Goal: Task Accomplishment & Management: Use online tool/utility

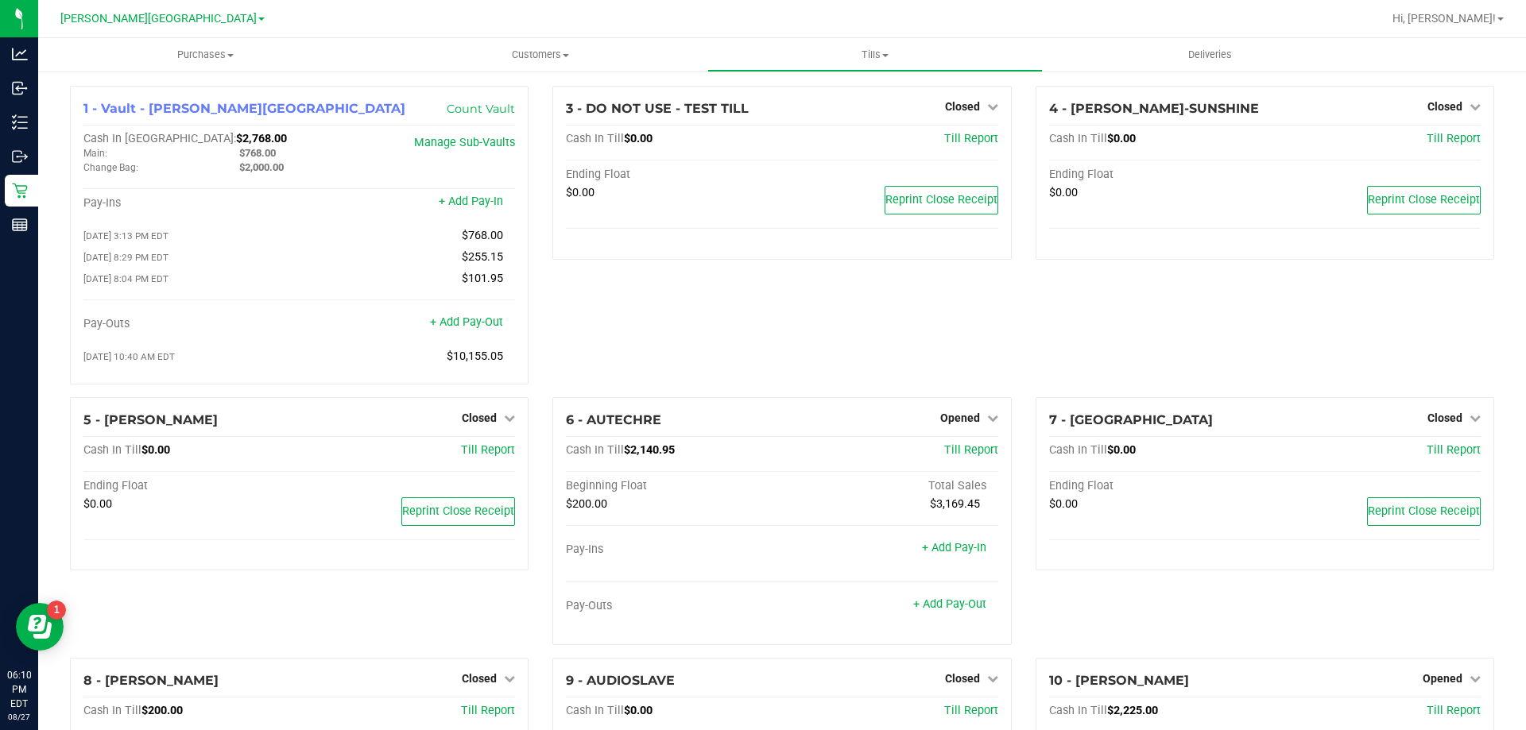
scroll to position [348, 0]
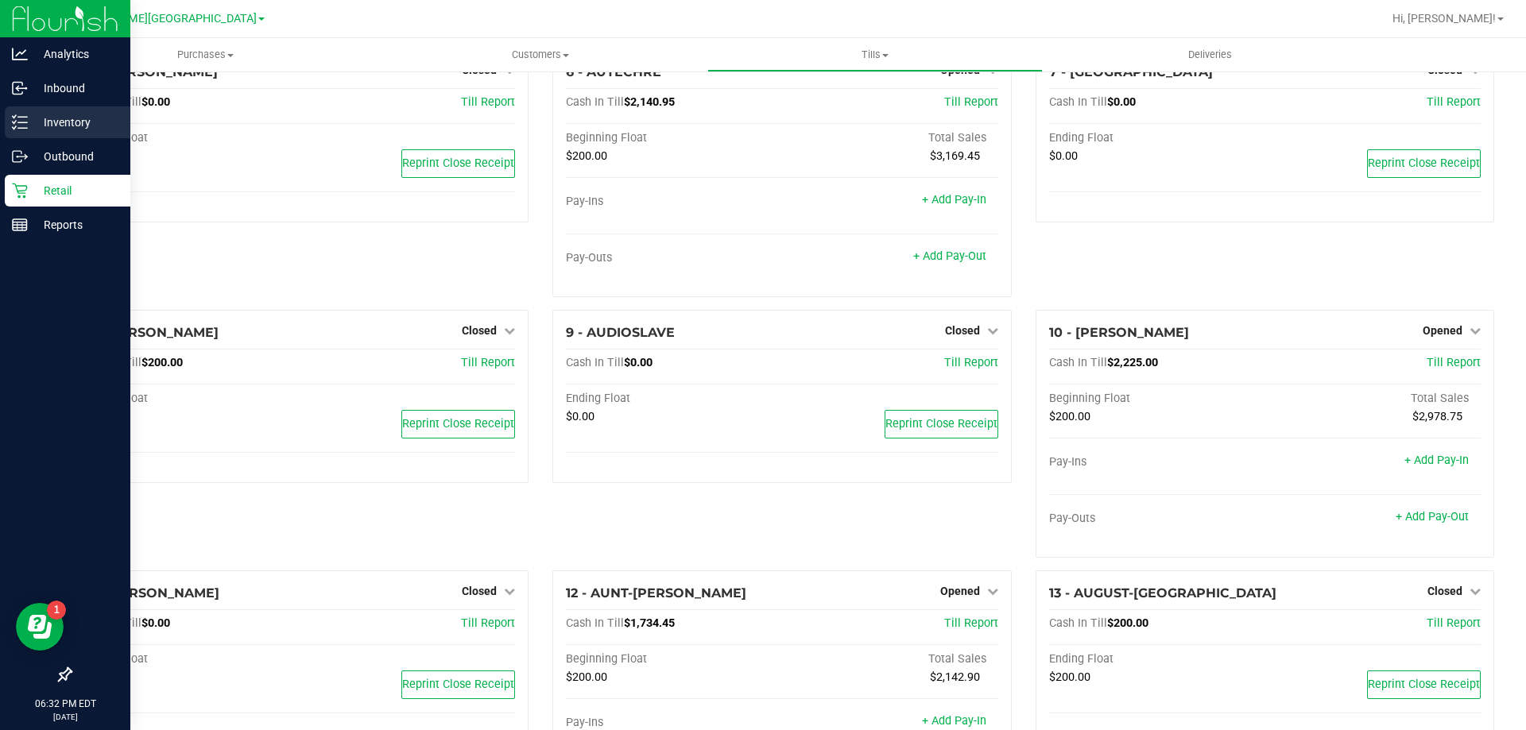
click at [60, 118] on p "Inventory" at bounding box center [75, 122] width 95 height 19
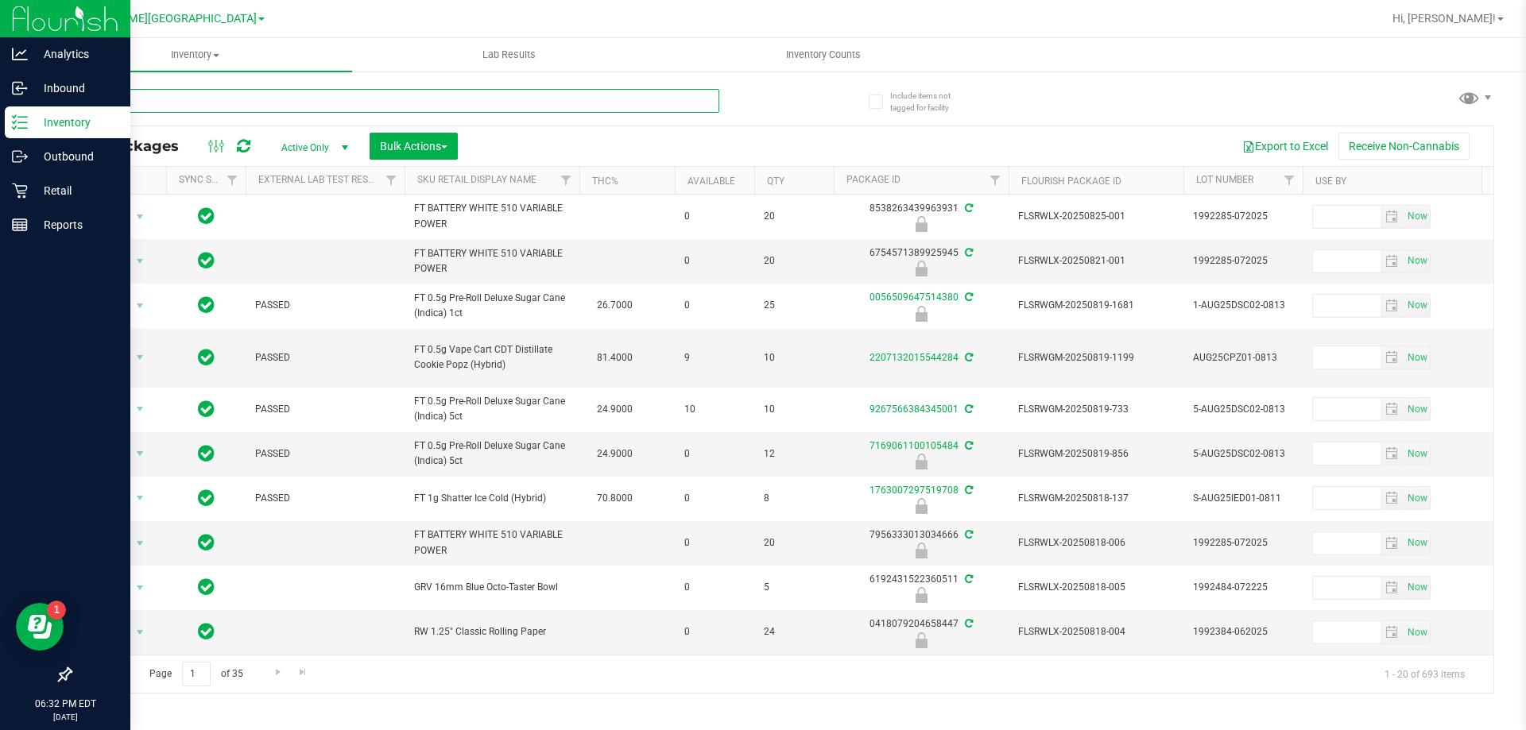
click at [186, 99] on input "text" at bounding box center [394, 101] width 649 height 24
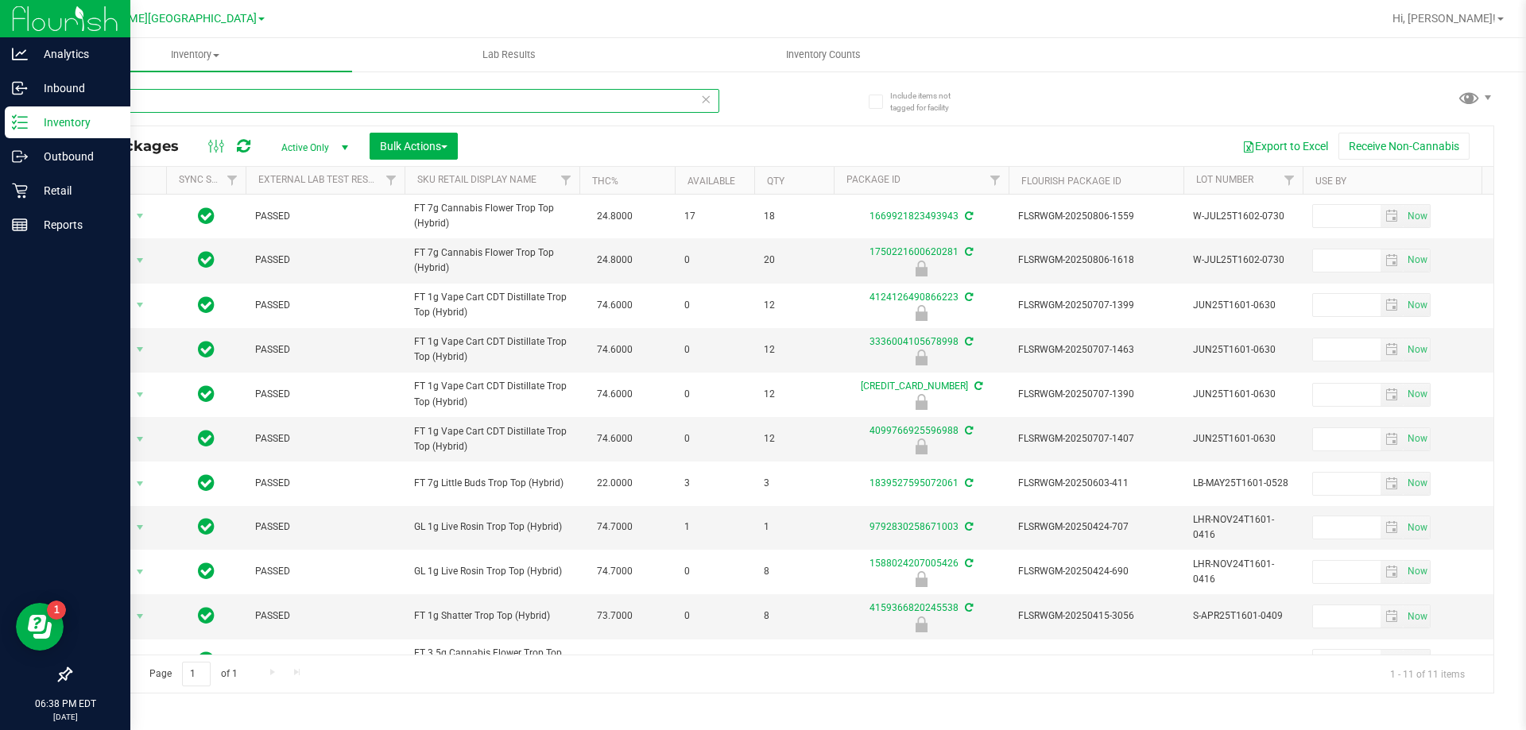
type input "t"
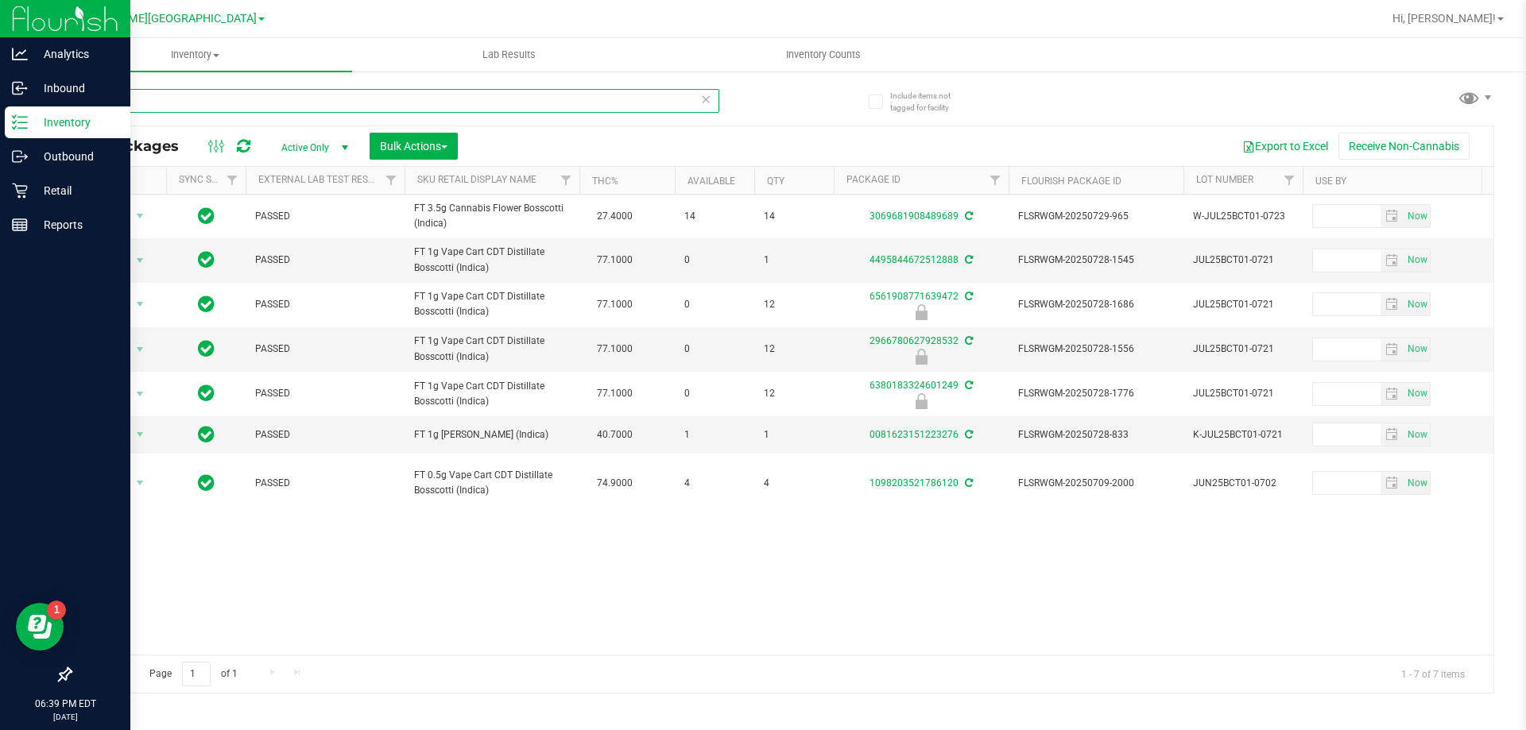
type input "b"
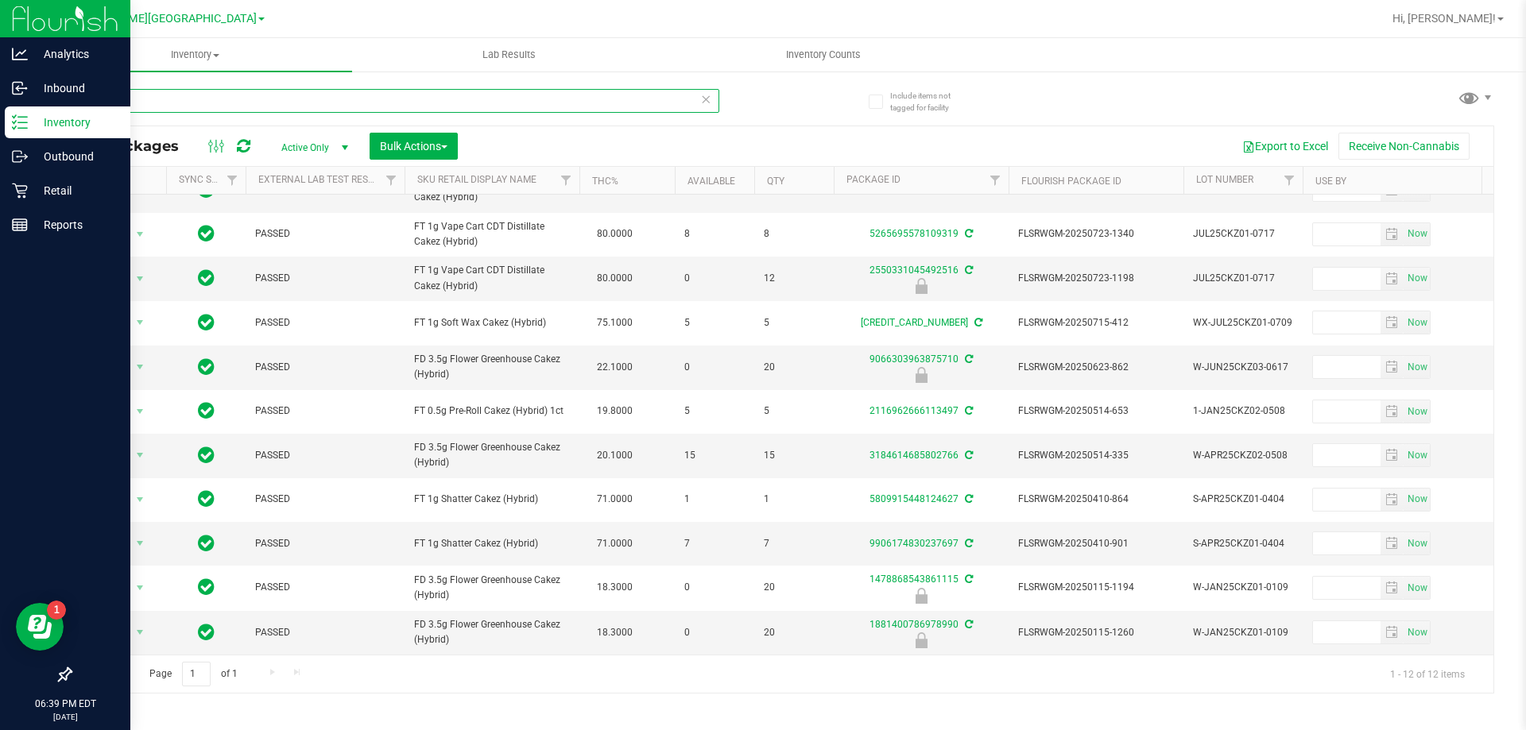
scroll to position [142, 0]
type input "c"
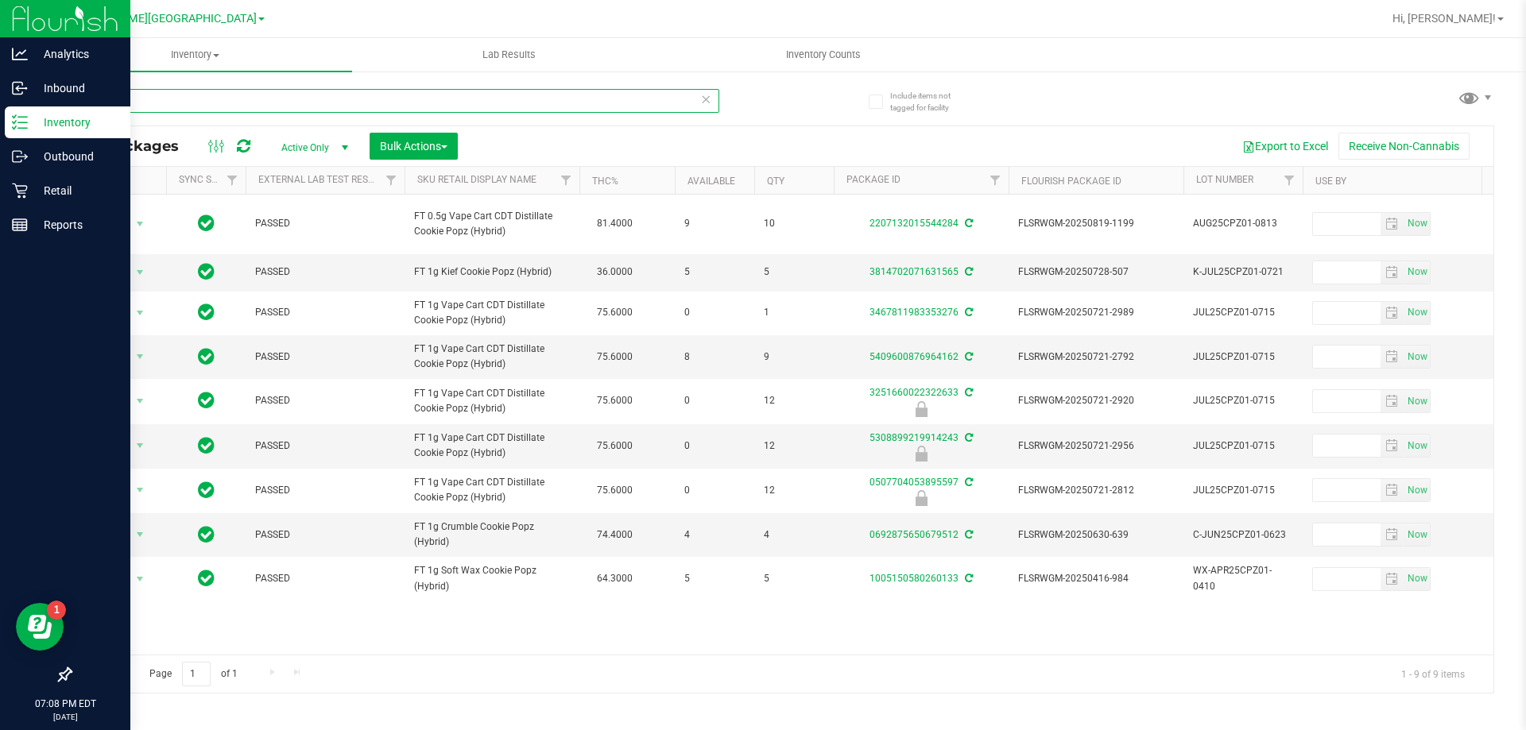
type input "c"
type input "3966626690613191"
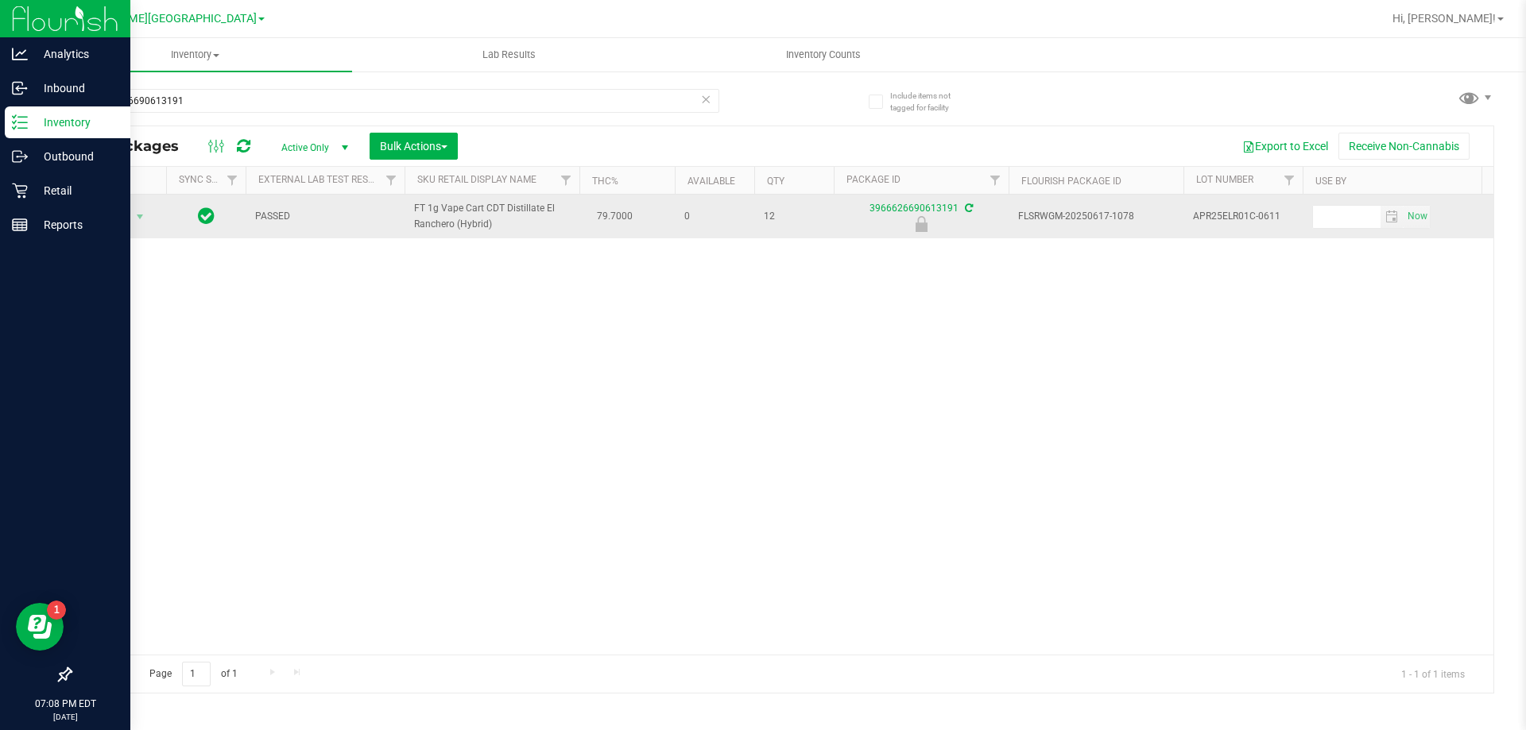
click at [118, 216] on span "Action" at bounding box center [108, 217] width 43 height 22
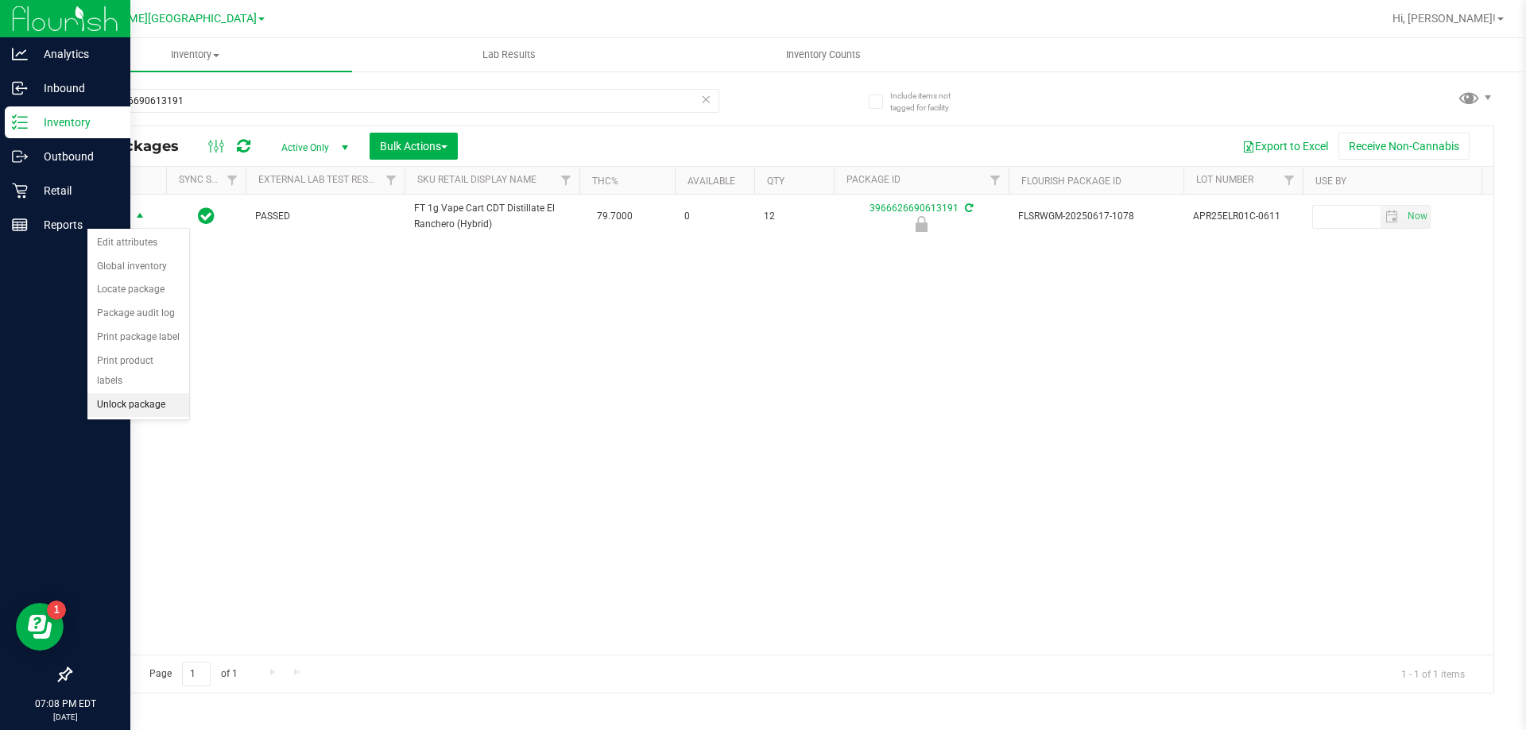
click at [119, 393] on li "Unlock package" at bounding box center [138, 405] width 102 height 24
